Goal: Check status

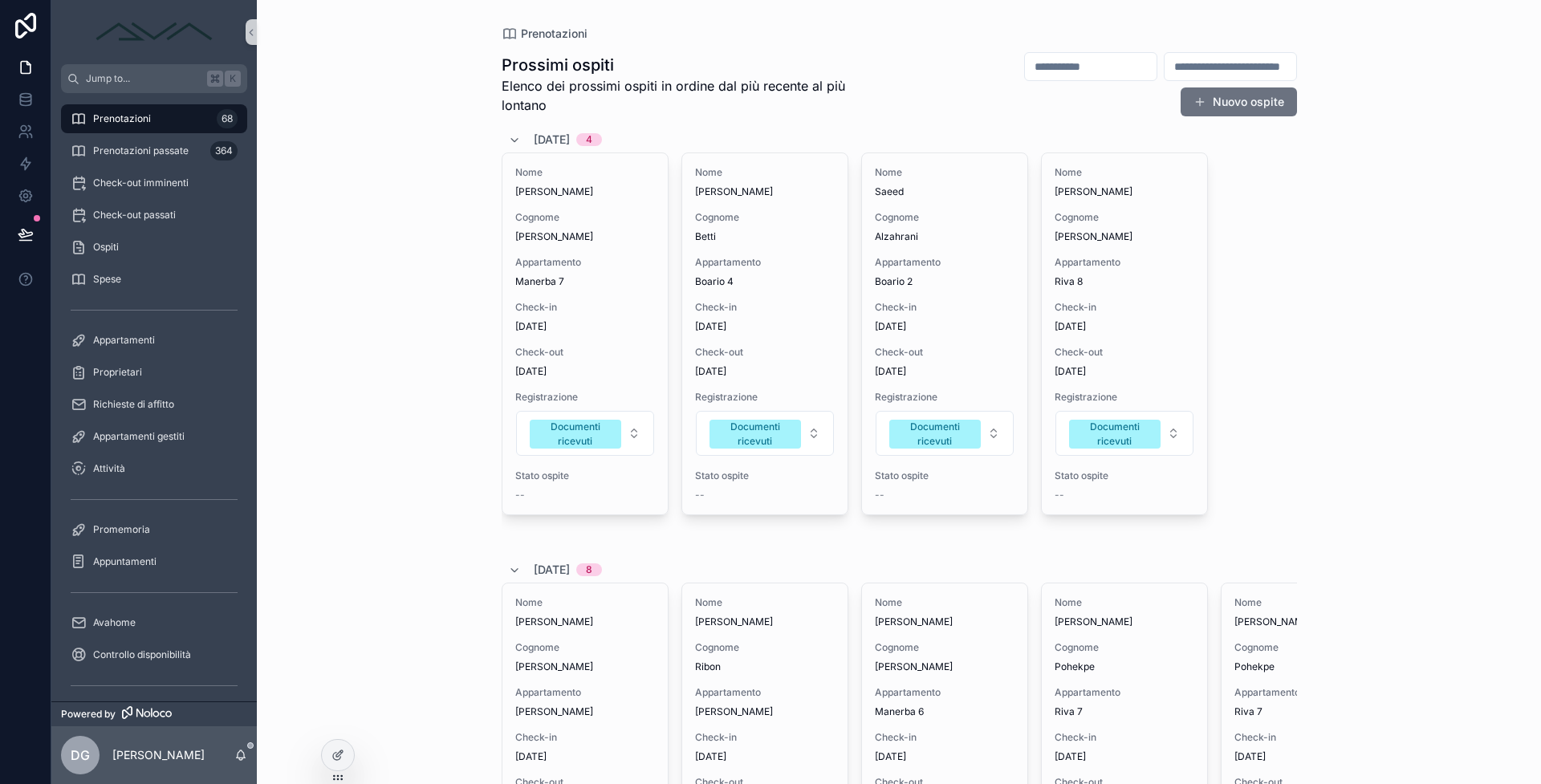
scroll to position [342, 0]
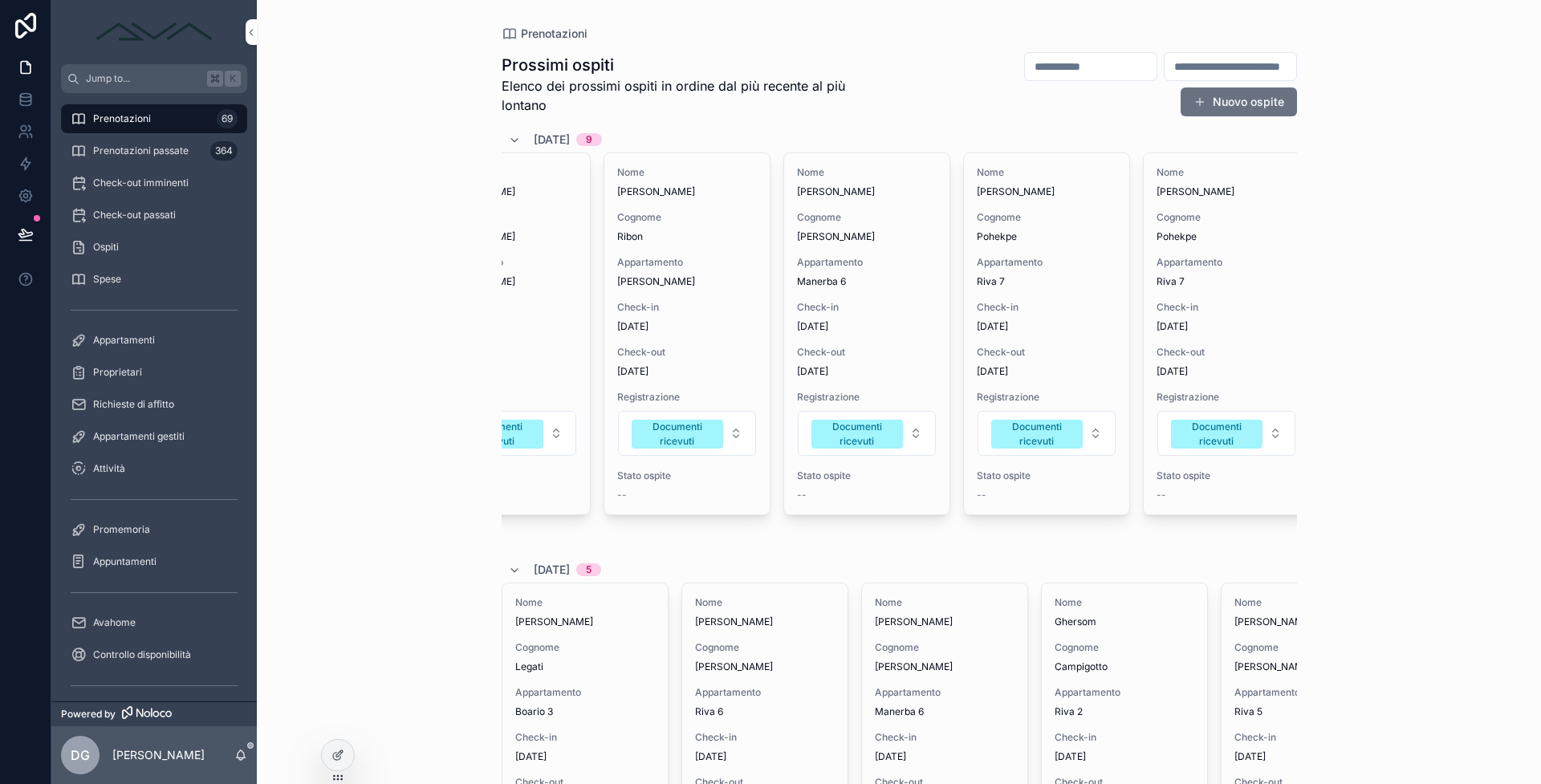
scroll to position [0, 123]
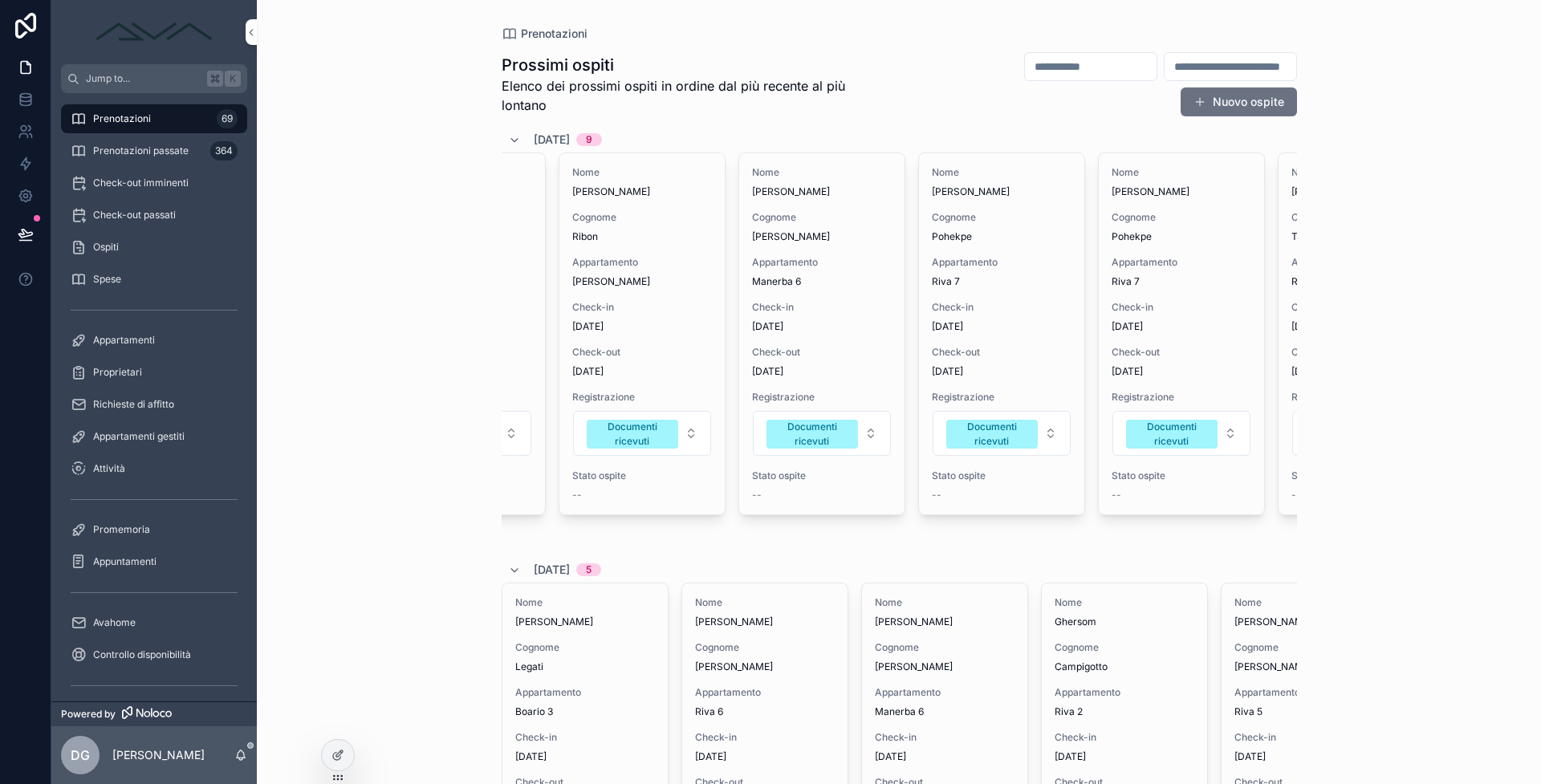
click at [993, 360] on div "Check-out 5/10/2025" at bounding box center [1001, 362] width 139 height 32
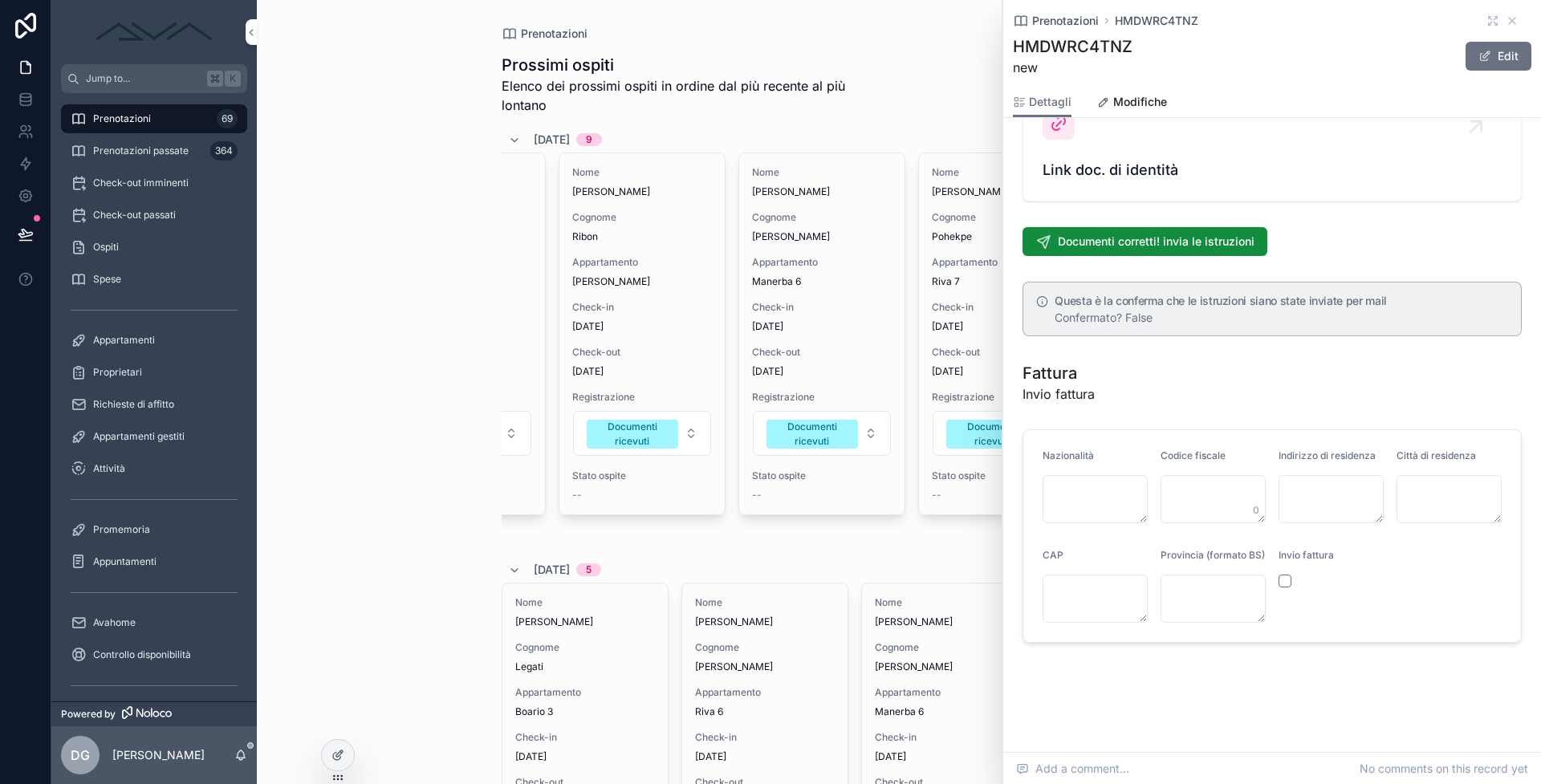
scroll to position [1630, 0]
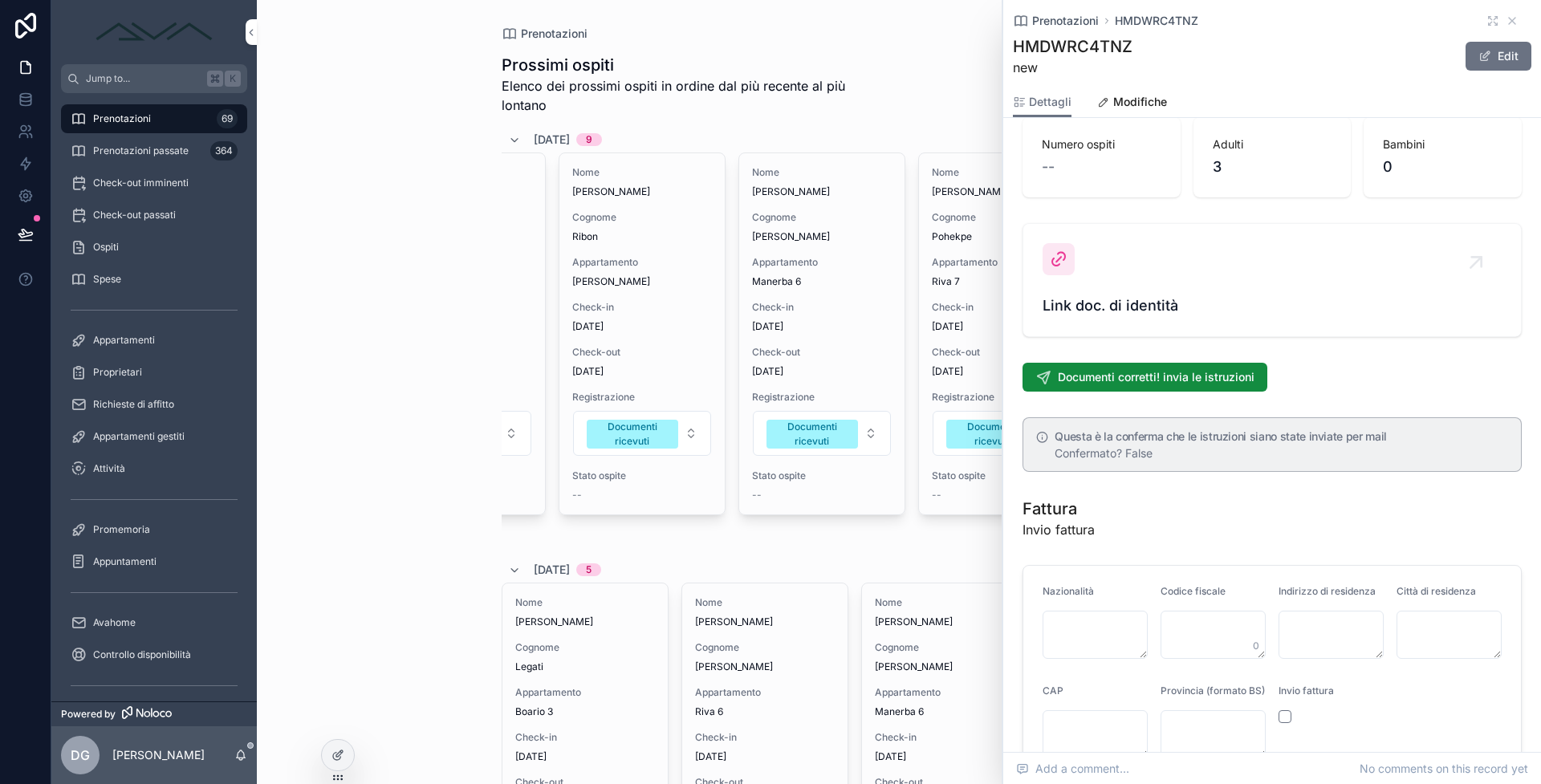
click at [1157, 308] on span "Link doc. di identità" at bounding box center [1272, 306] width 459 height 23
click at [1506, 16] on icon "scrollable content" at bounding box center [1513, 21] width 13 height 13
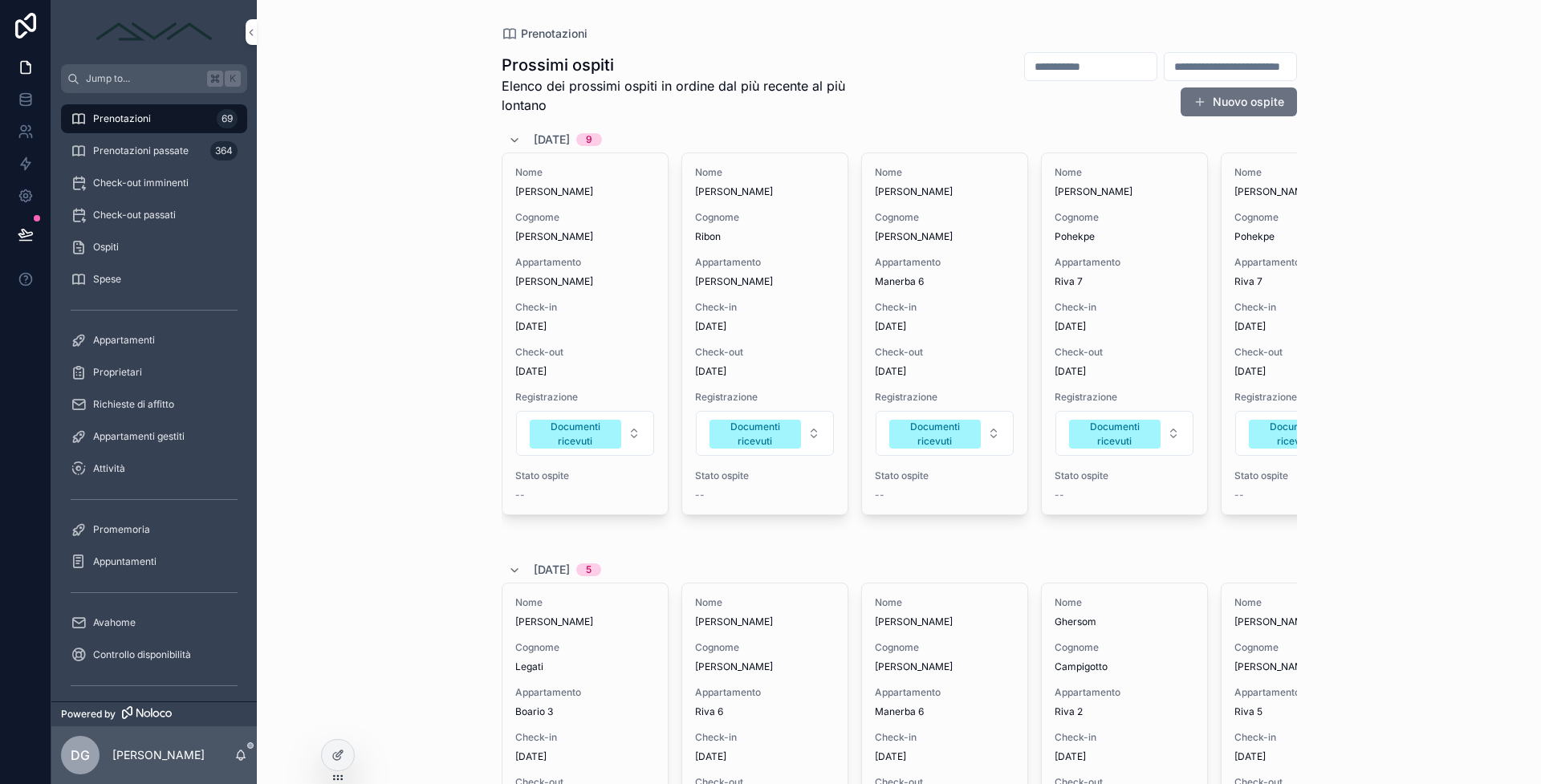
click at [159, 158] on div "Prenotazioni passate 364" at bounding box center [154, 151] width 167 height 26
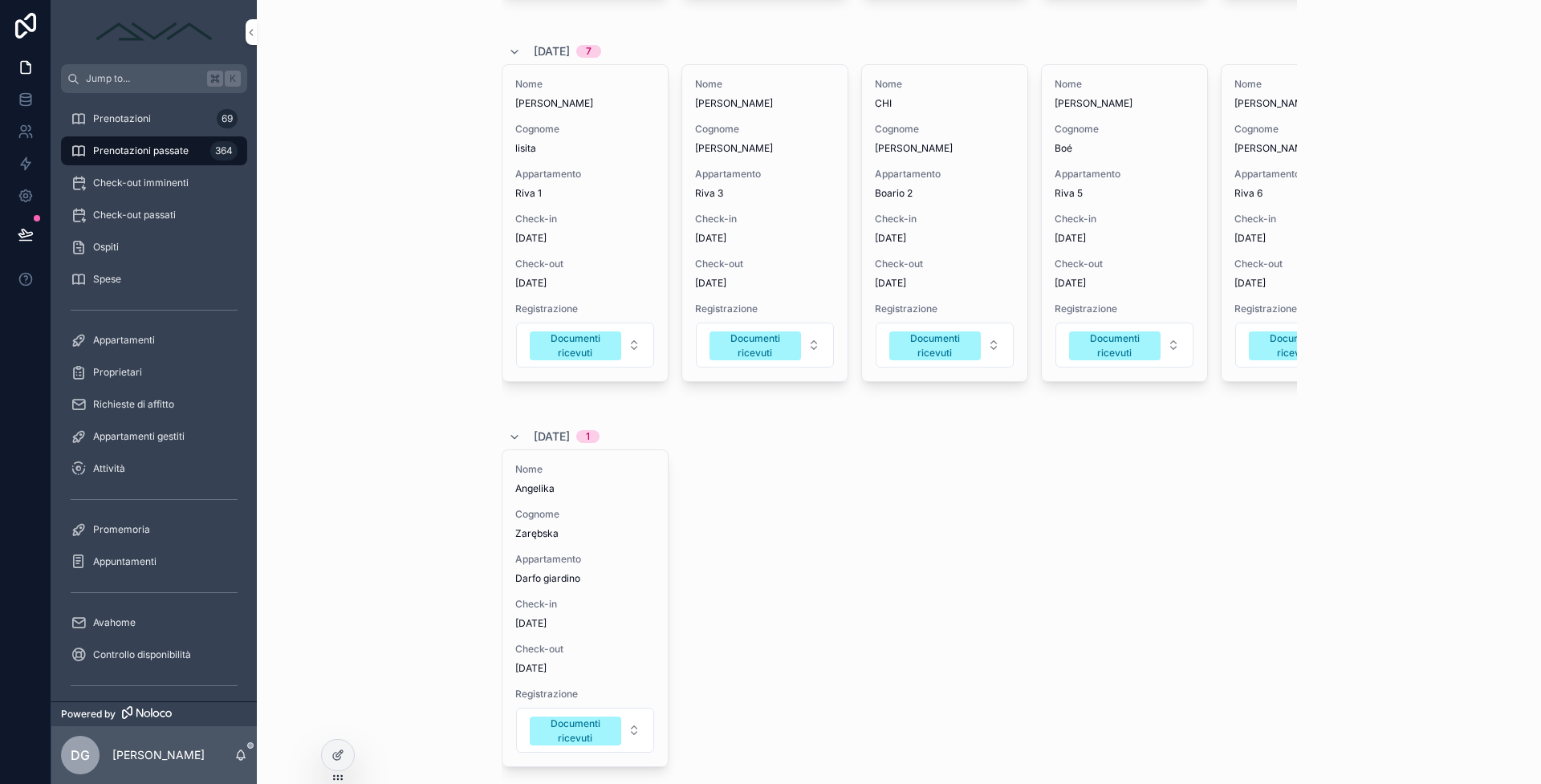
click at [1103, 288] on div "Nome Anna-Lea Cognome Boé Appartamento Riva 5 Check-in 14/9/2025 Check-out 19/9…" at bounding box center [1124, 223] width 165 height 316
